Goal: Information Seeking & Learning: Find specific fact

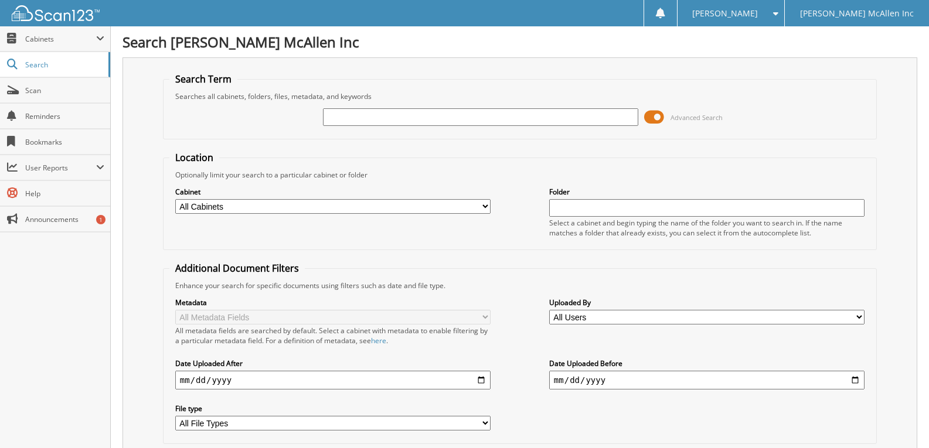
drag, startPoint x: 406, startPoint y: 120, endPoint x: 398, endPoint y: 121, distance: 8.2
click at [407, 118] on input "text" at bounding box center [480, 117] width 315 height 18
type input "770233"
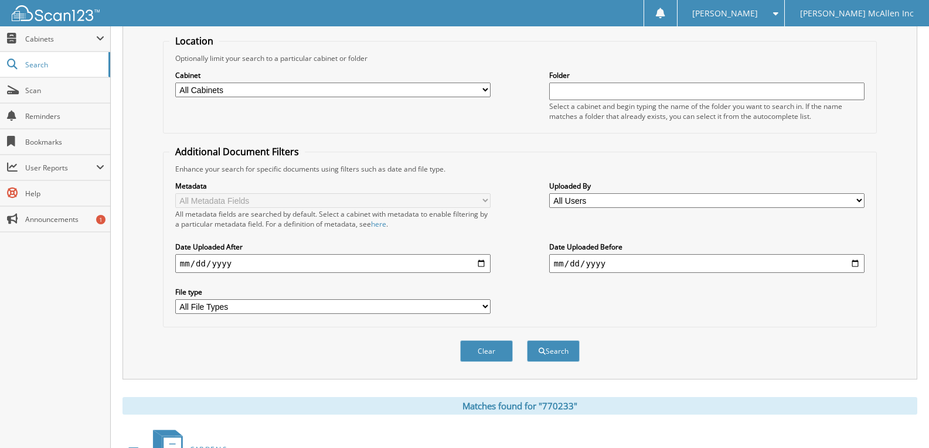
scroll to position [278, 0]
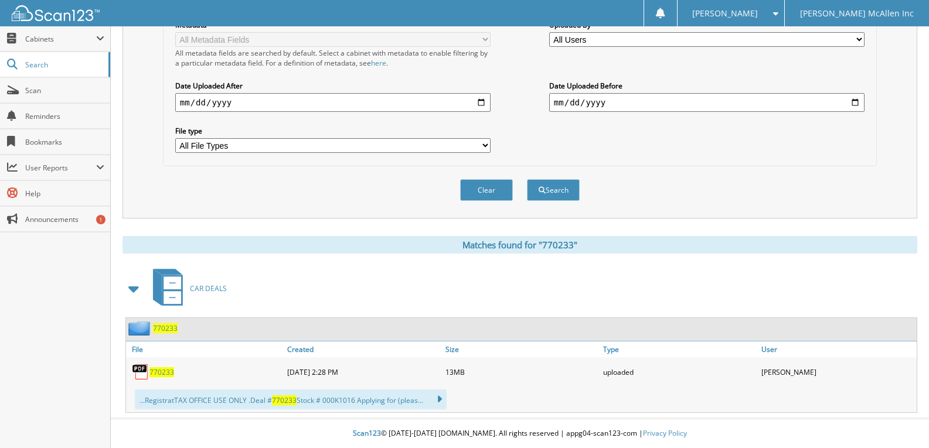
click at [166, 370] on span "770233" at bounding box center [161, 373] width 25 height 10
